Goal: Information Seeking & Learning: Learn about a topic

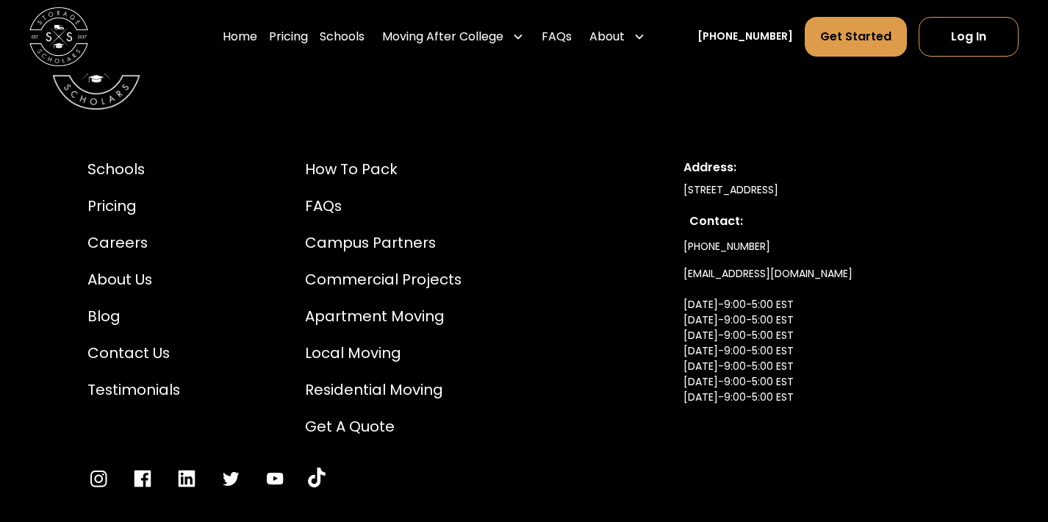
scroll to position [4778, 0]
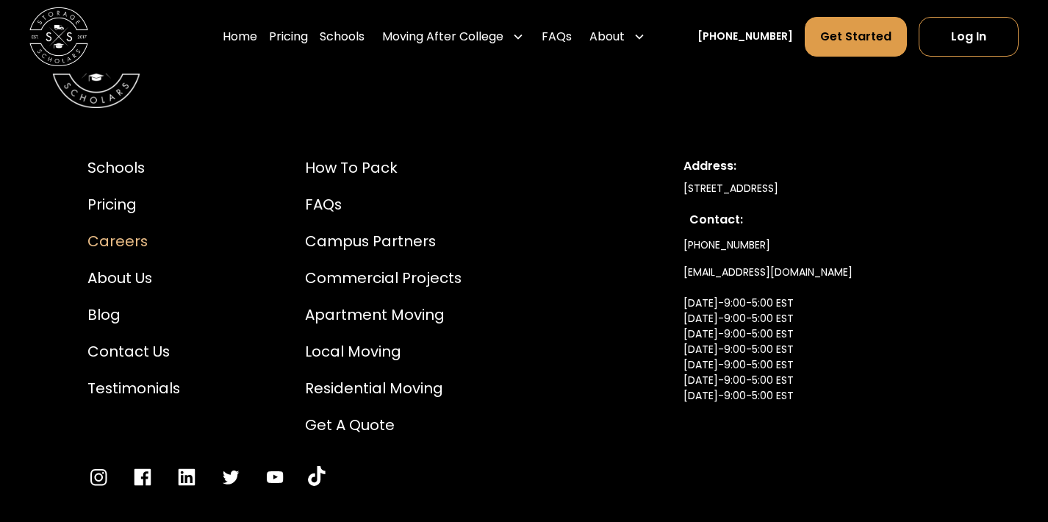
click at [135, 231] on div "Careers" at bounding box center [133, 242] width 93 height 22
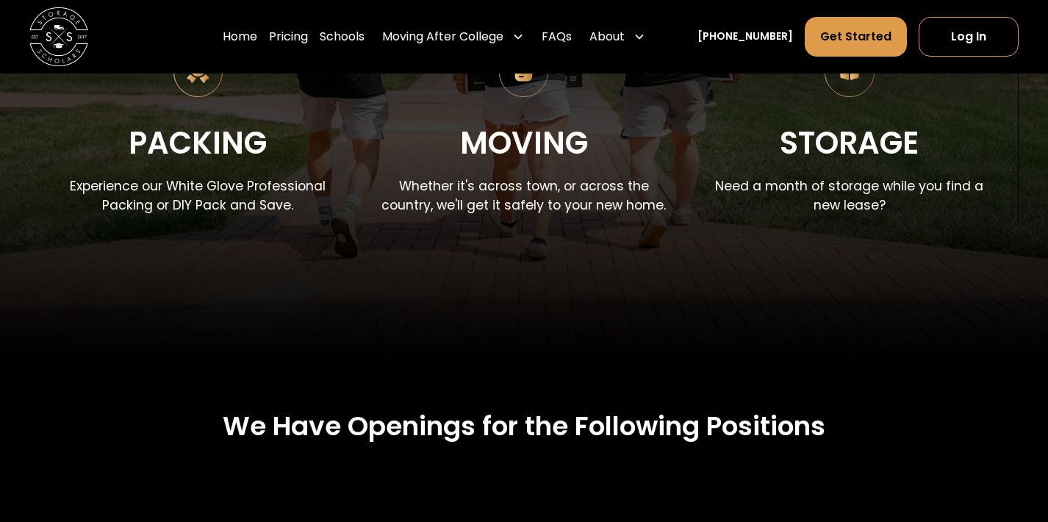
scroll to position [301, 0]
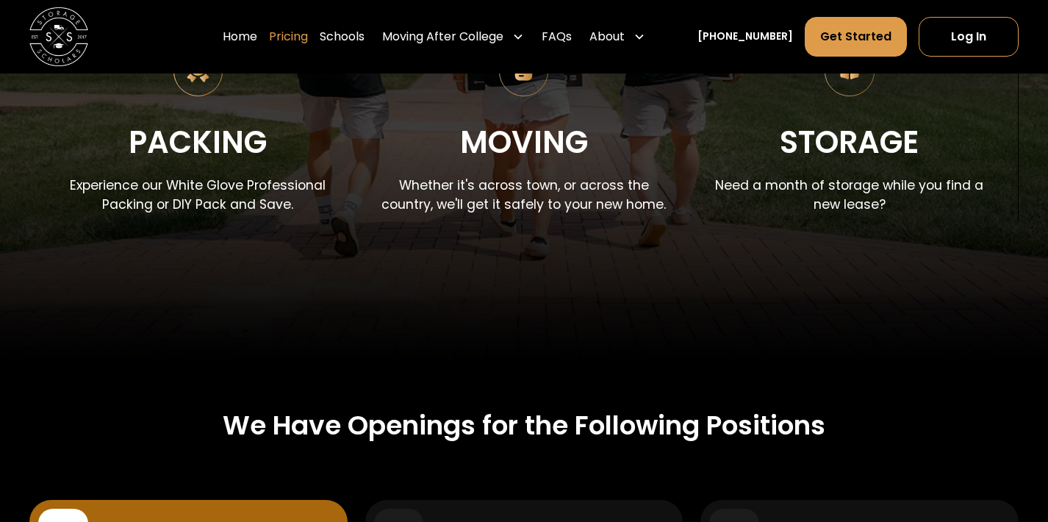
click at [308, 40] on link "Pricing" at bounding box center [288, 36] width 39 height 41
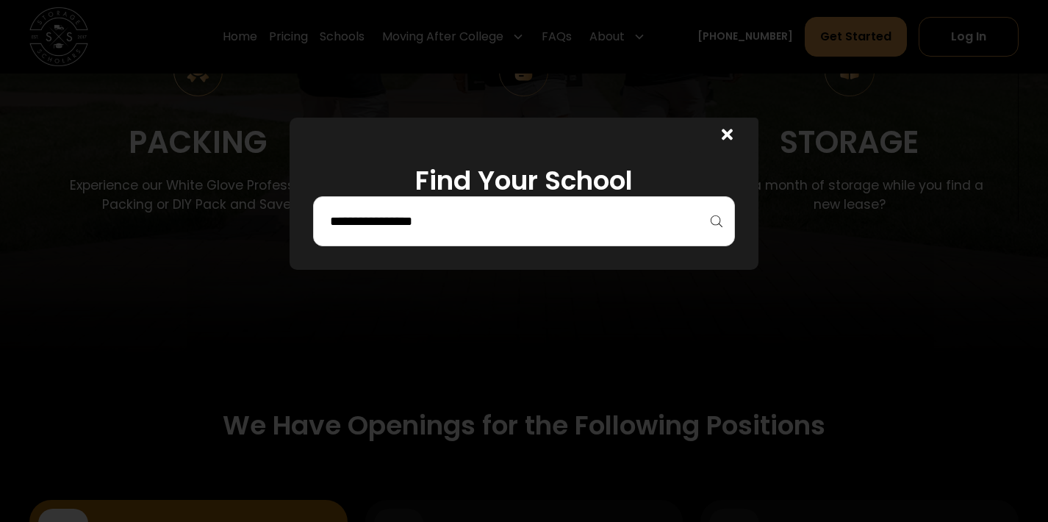
click at [655, 233] on input "search" at bounding box center [525, 221] width 392 height 25
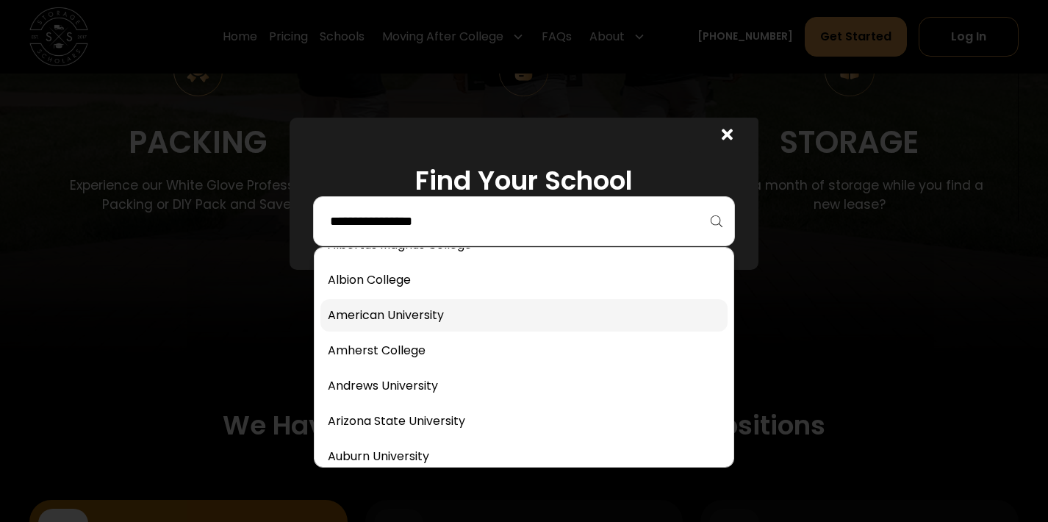
scroll to position [67, 0]
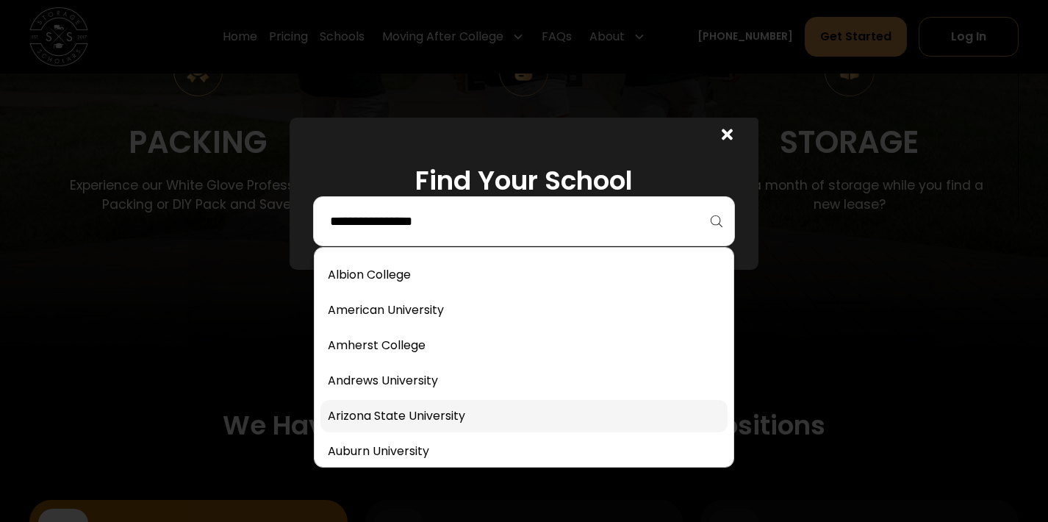
click at [414, 424] on link at bounding box center [525, 416] width 408 height 32
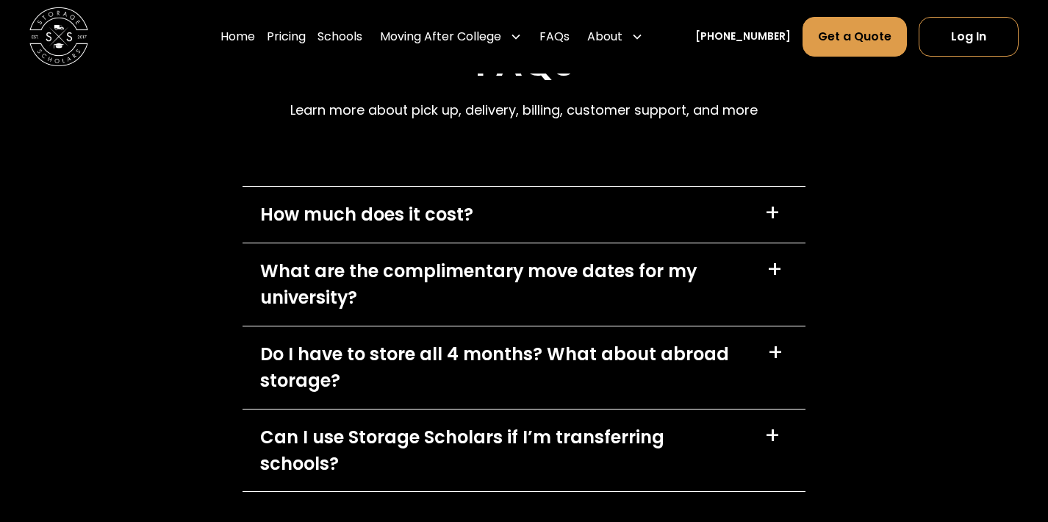
scroll to position [6470, 0]
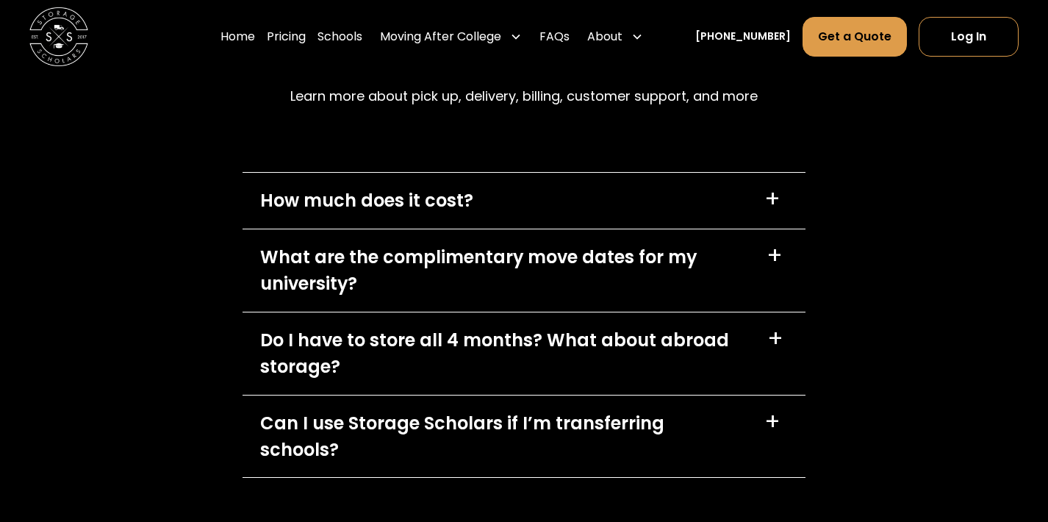
click at [779, 410] on div "+" at bounding box center [773, 422] width 16 height 24
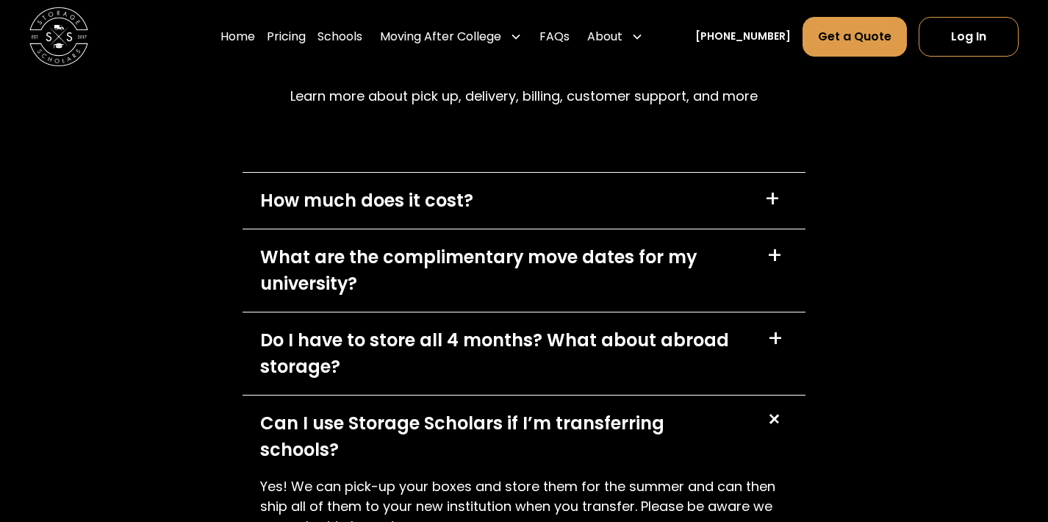
click at [779, 405] on div "+" at bounding box center [774, 419] width 28 height 28
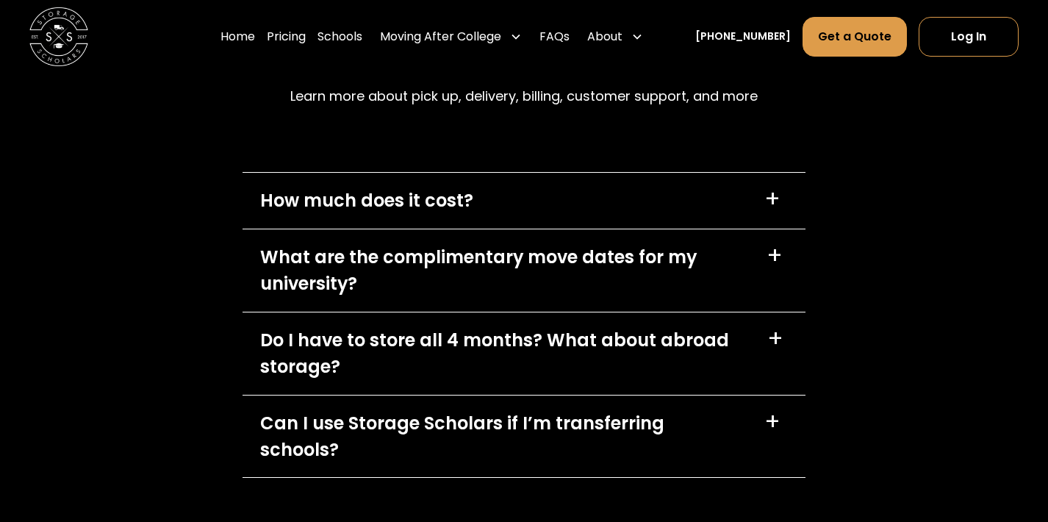
scroll to position [6471, 0]
